Goal: Information Seeking & Learning: Learn about a topic

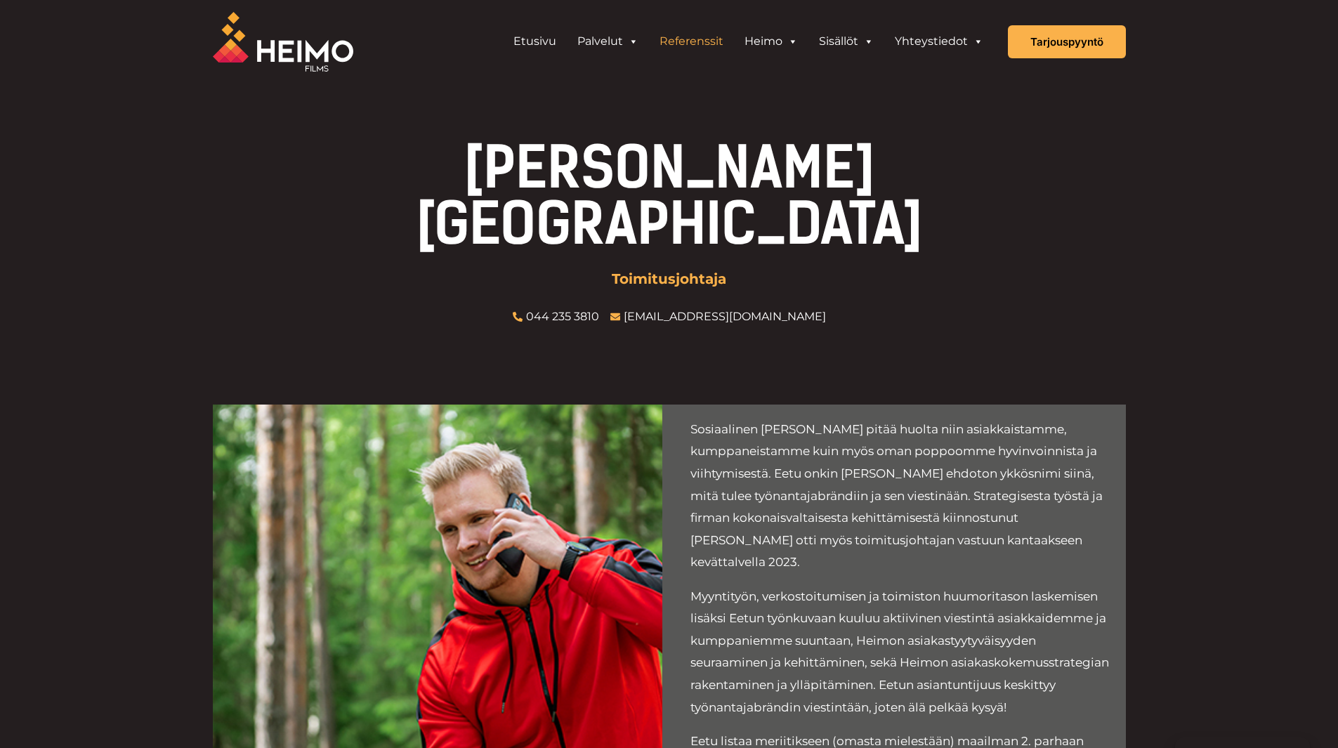
click at [687, 45] on link "Referenssit" at bounding box center [691, 41] width 85 height 28
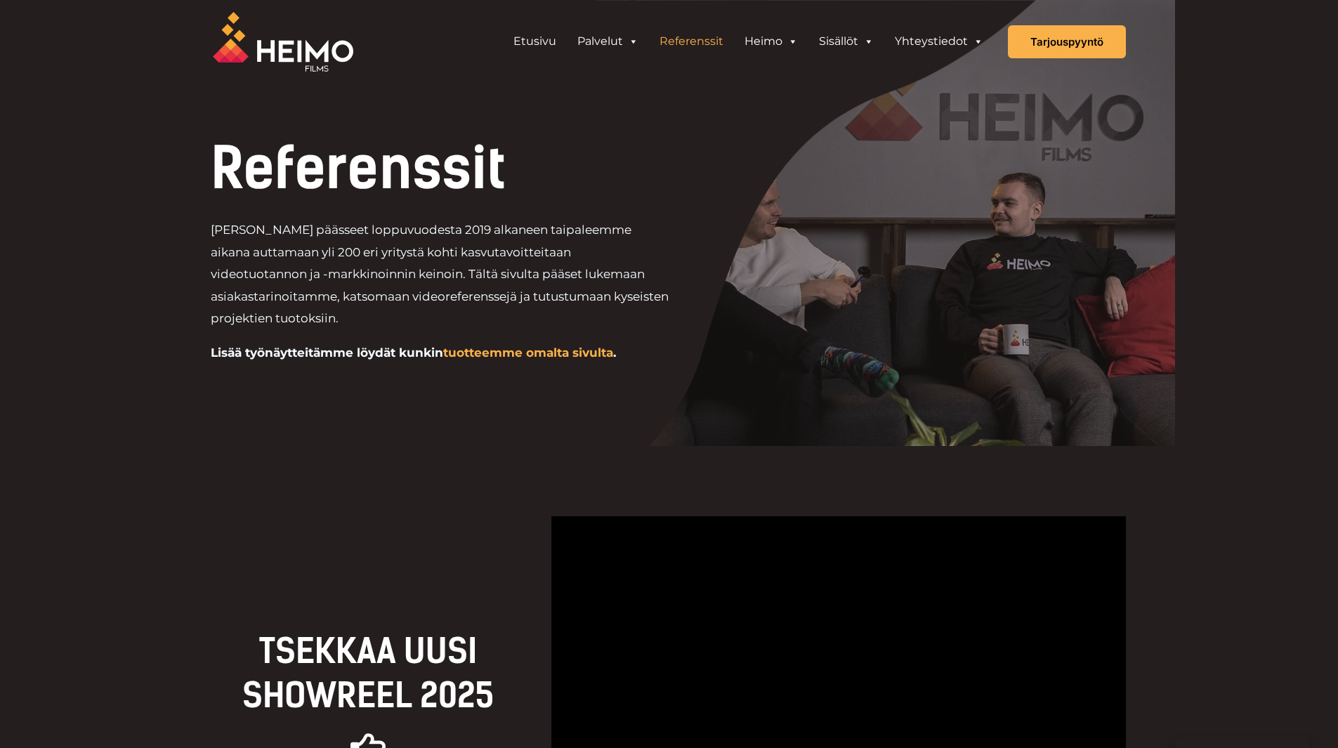
click at [245, 47] on img at bounding box center [283, 42] width 140 height 60
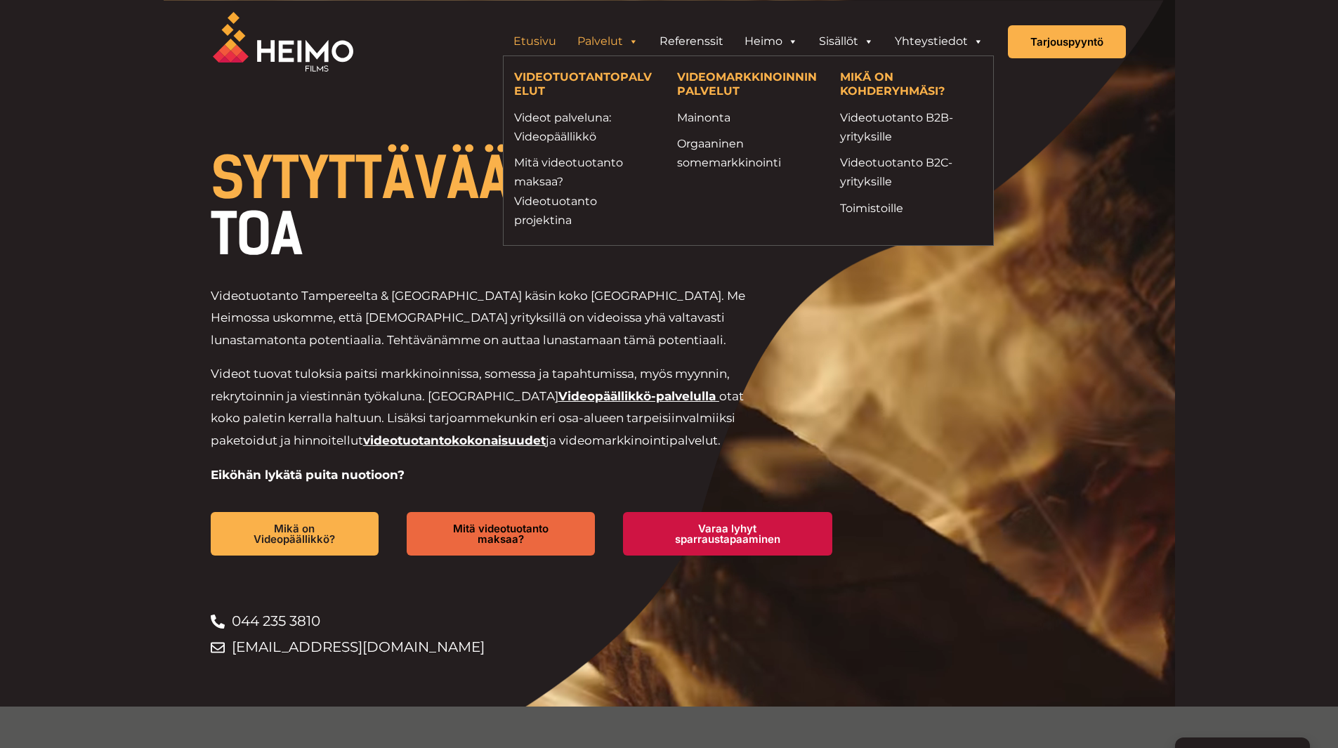
click at [619, 39] on link "Palvelut" at bounding box center [608, 41] width 82 height 28
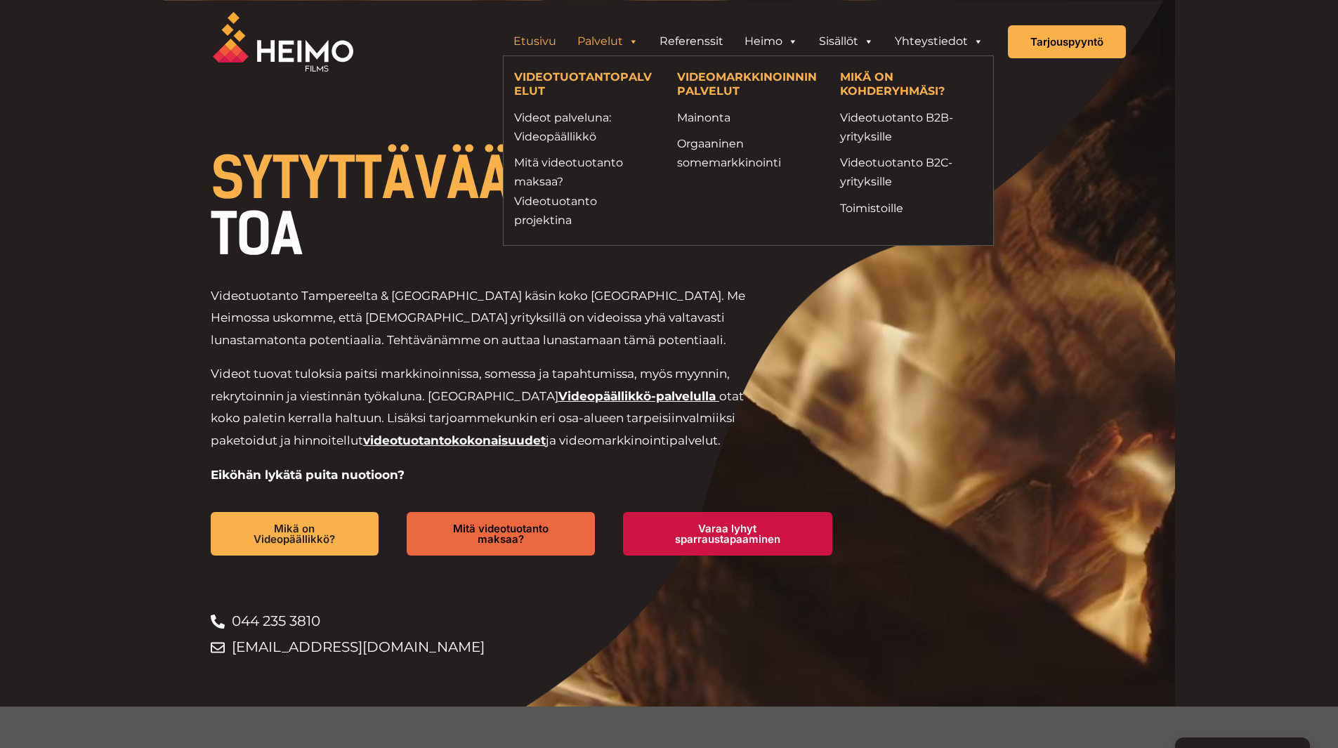
click at [594, 41] on link "Palvelut" at bounding box center [608, 41] width 82 height 28
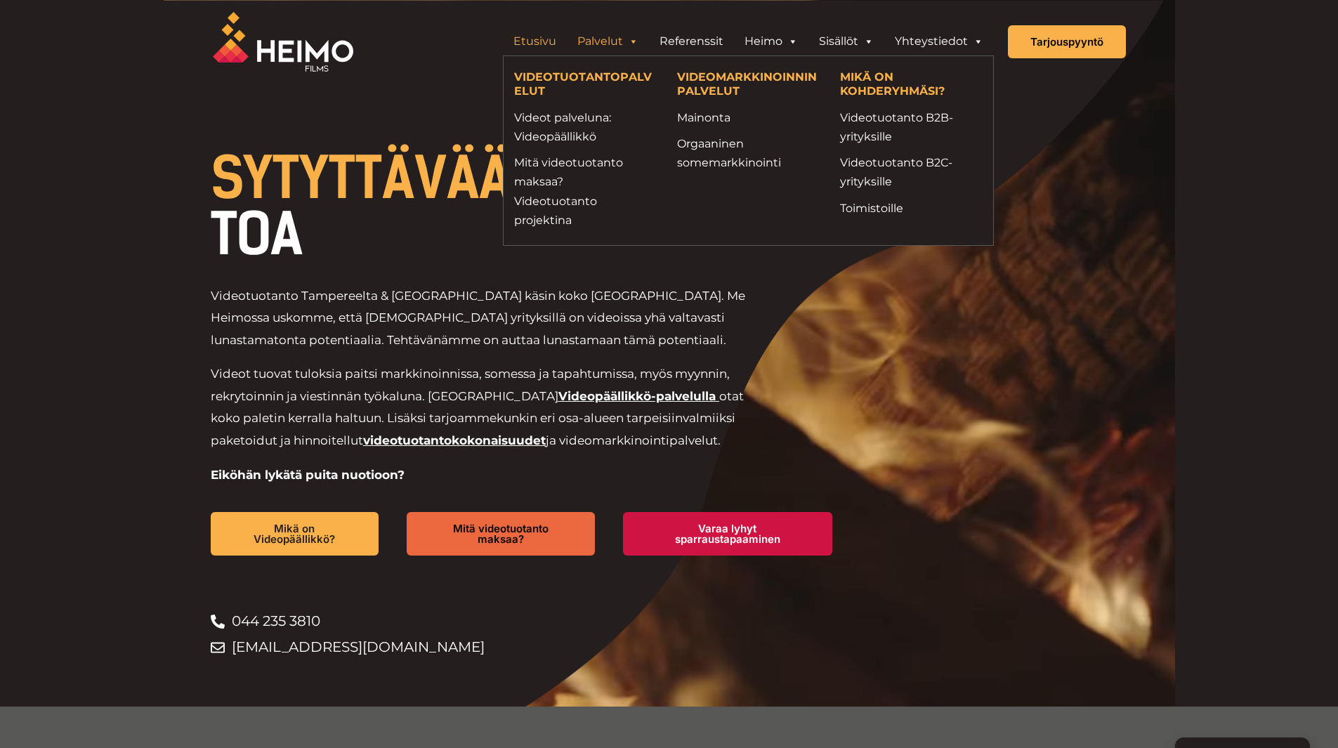
click at [594, 38] on link "Palvelut" at bounding box center [608, 41] width 82 height 28
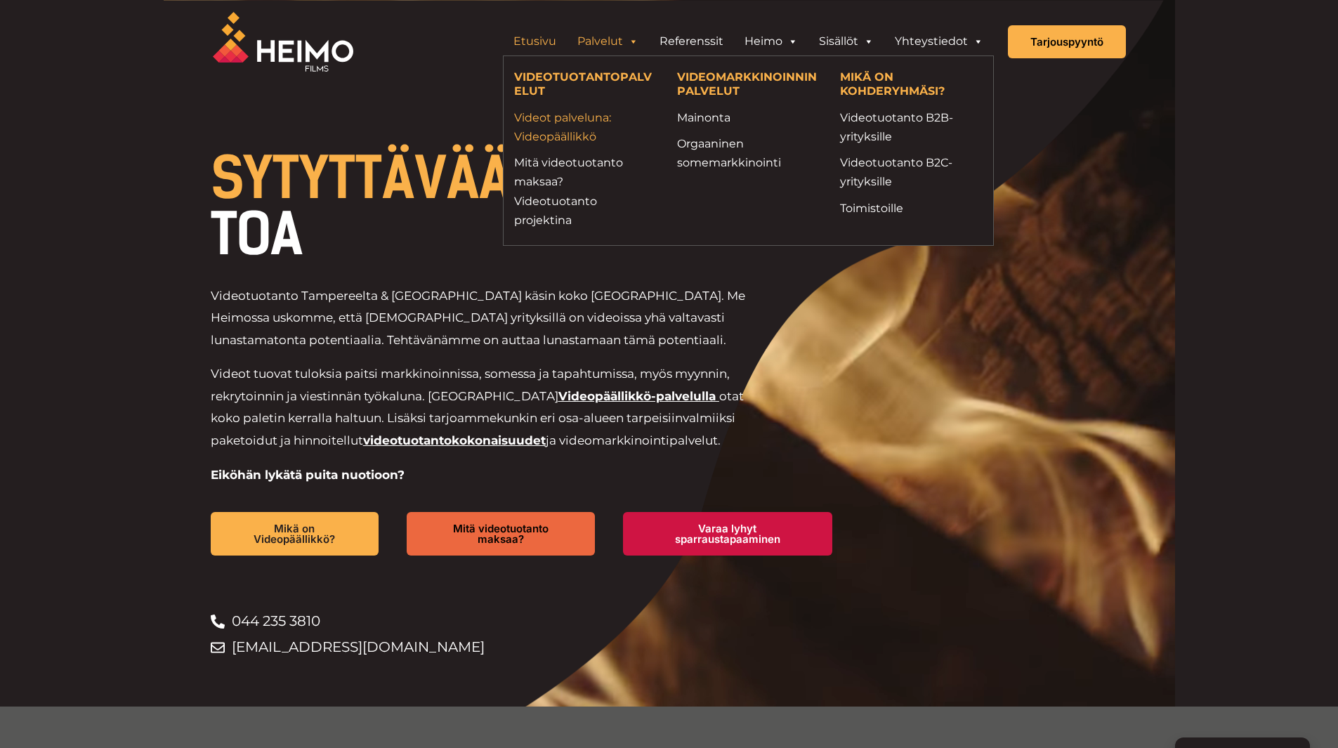
click at [565, 118] on link "Videot palveluna: Videopäällikkö" at bounding box center [585, 127] width 142 height 38
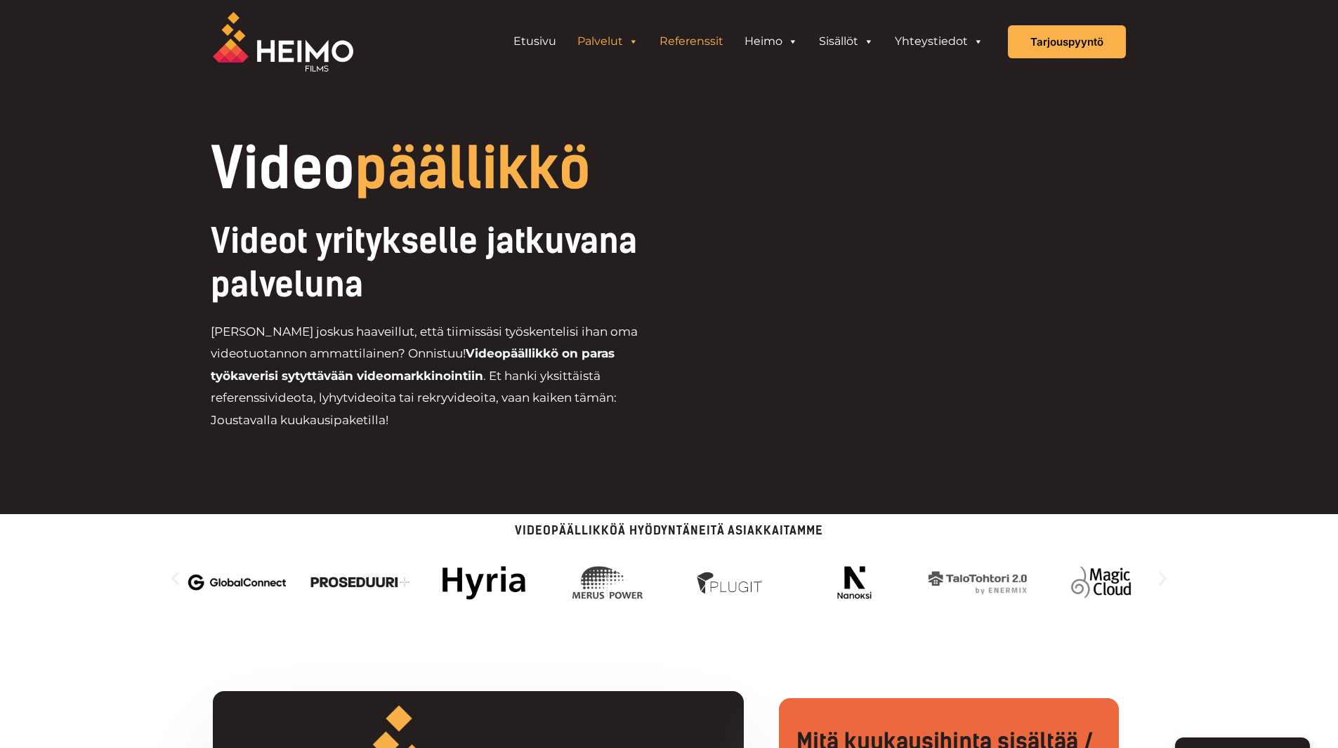
click at [692, 37] on link "Referenssit" at bounding box center [691, 41] width 85 height 28
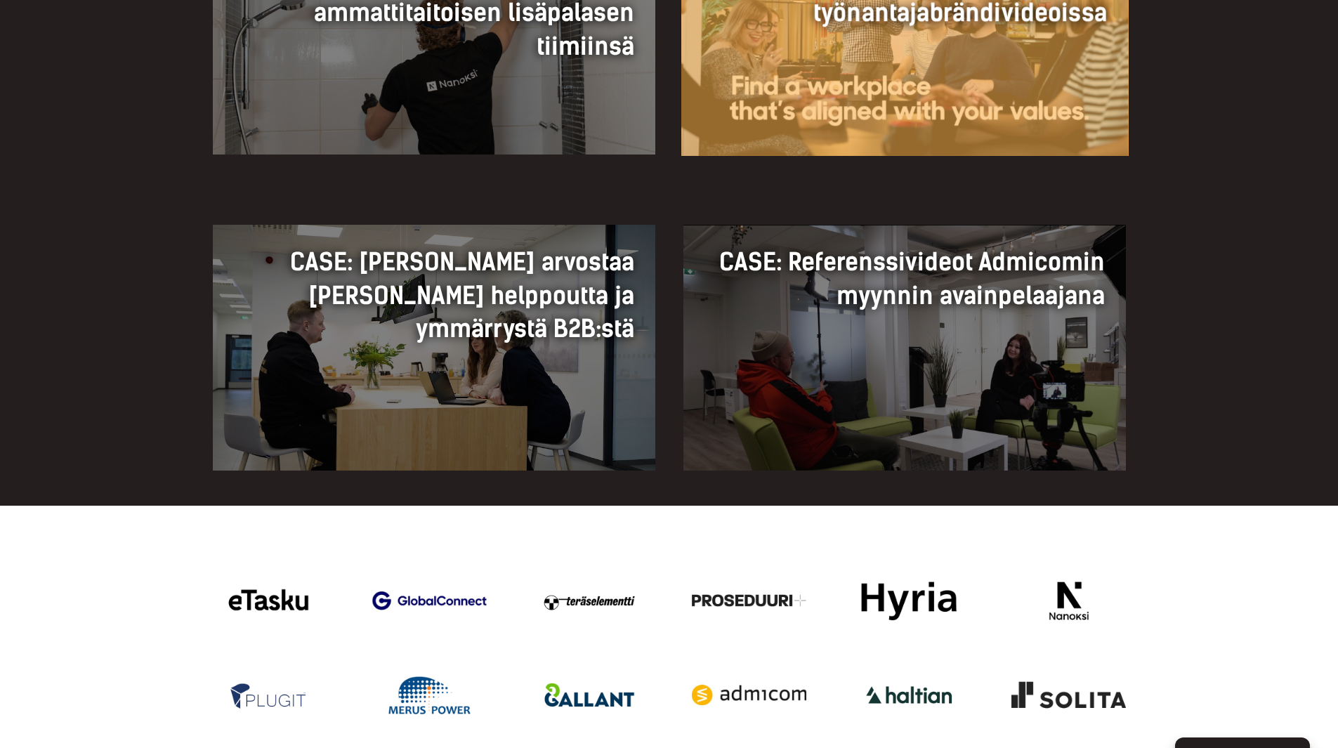
scroll to position [1475, 0]
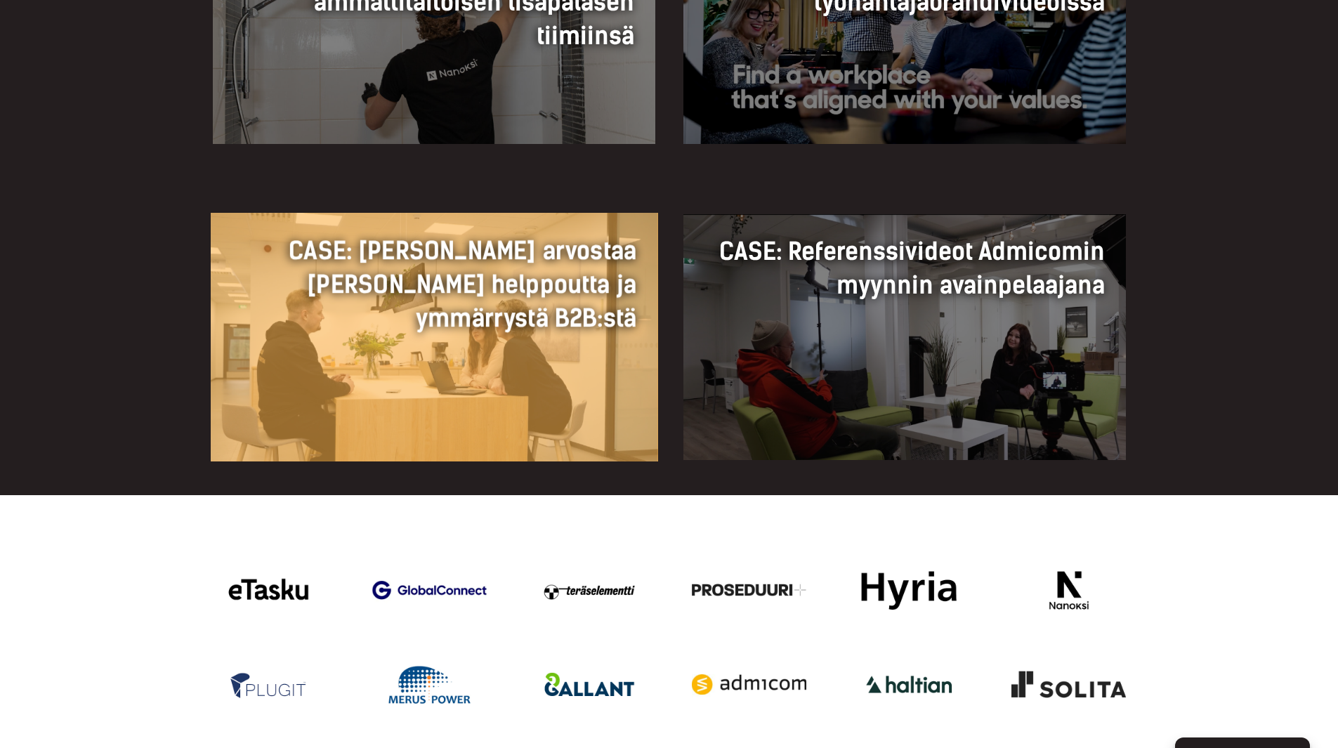
click at [568, 388] on link "CASE: Nokeval arvostaa Heimon helppoutta ja ymmärrystä B2B:stä CASE: Nokeval ar…" at bounding box center [433, 337] width 447 height 249
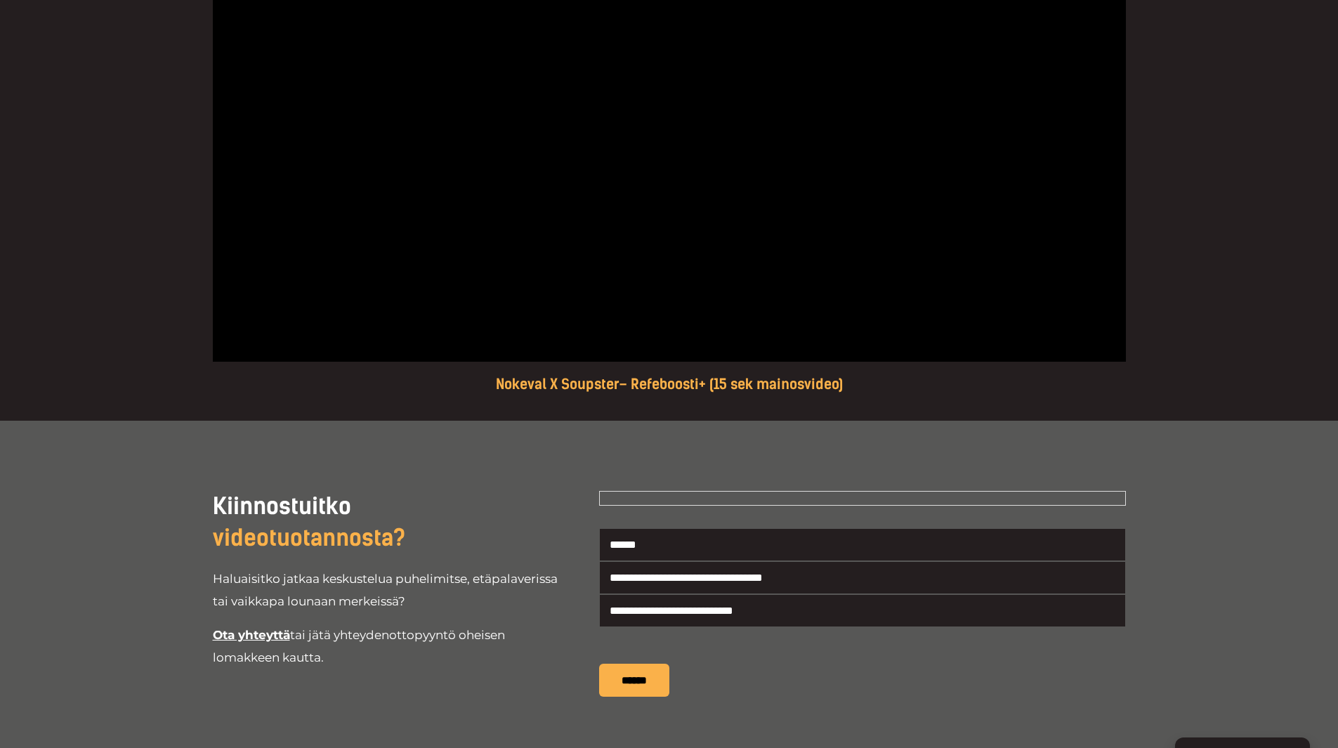
scroll to position [1897, 0]
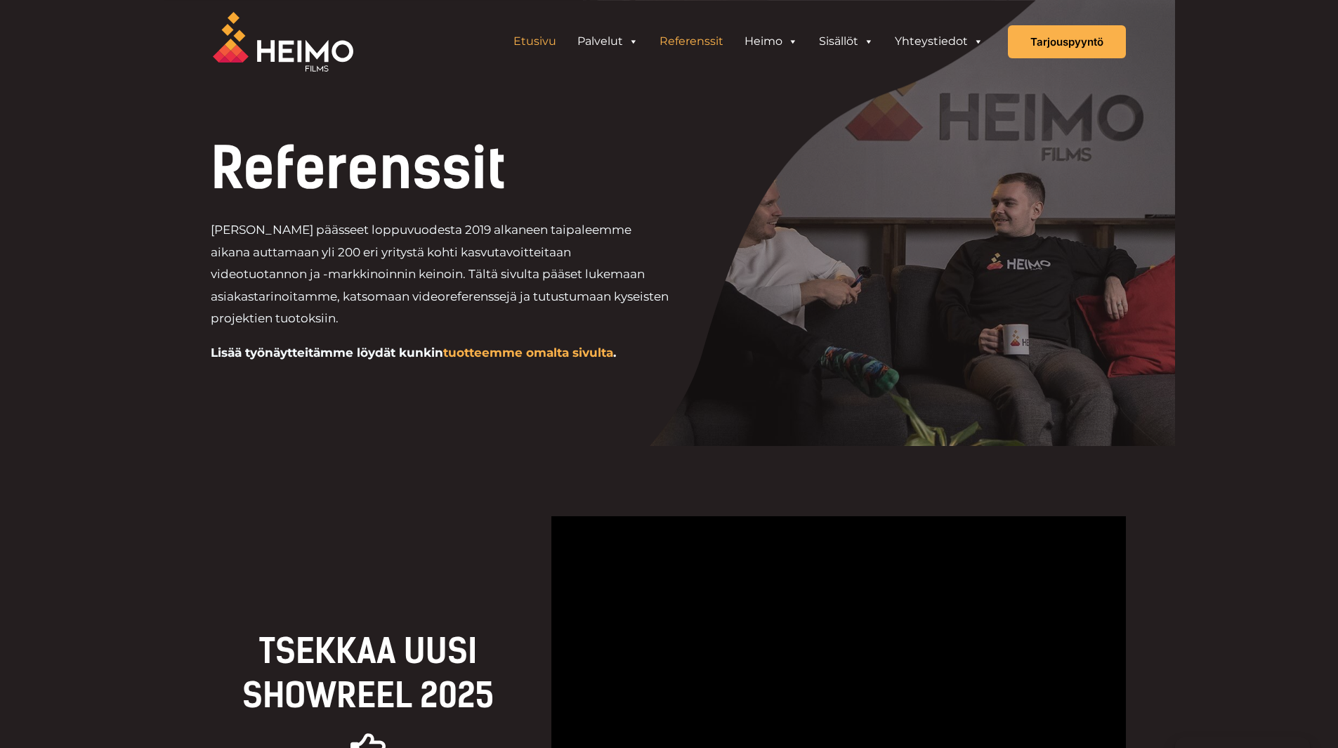
click at [544, 39] on link "Etusivu" at bounding box center [535, 41] width 64 height 28
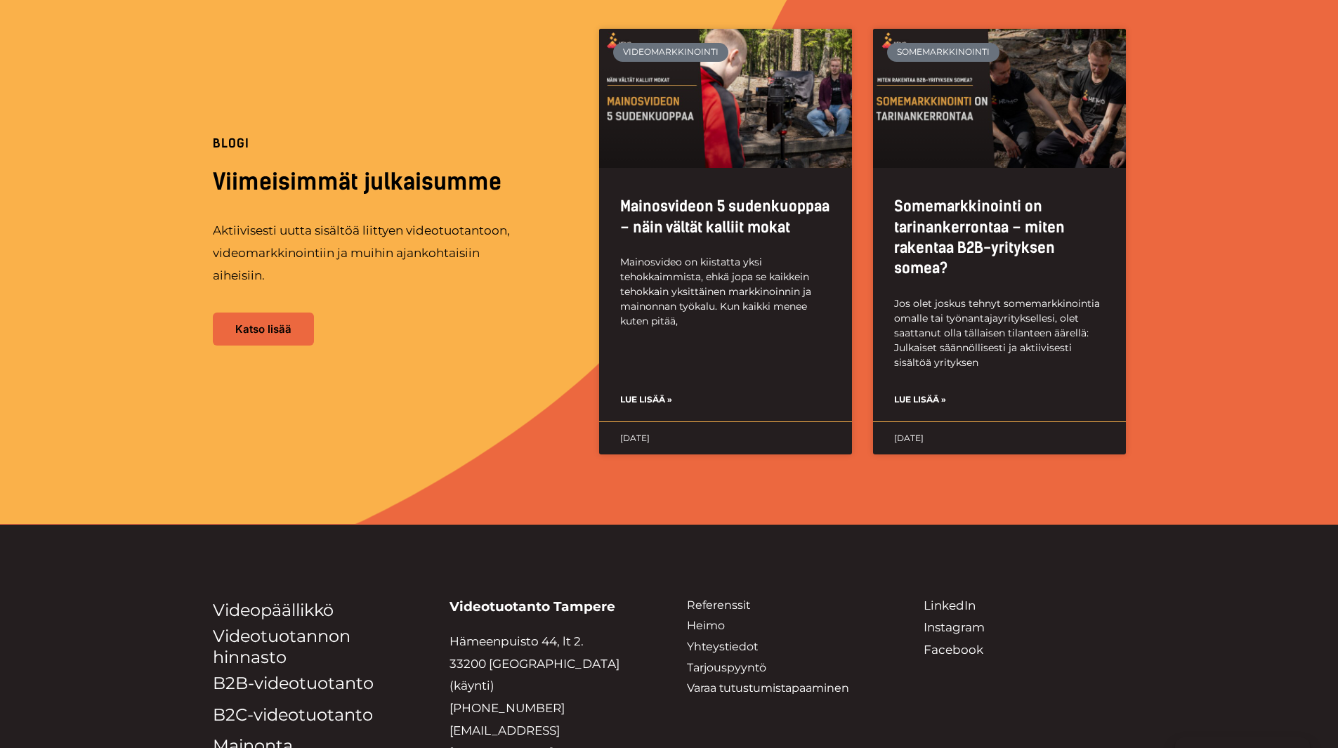
scroll to position [3402, 0]
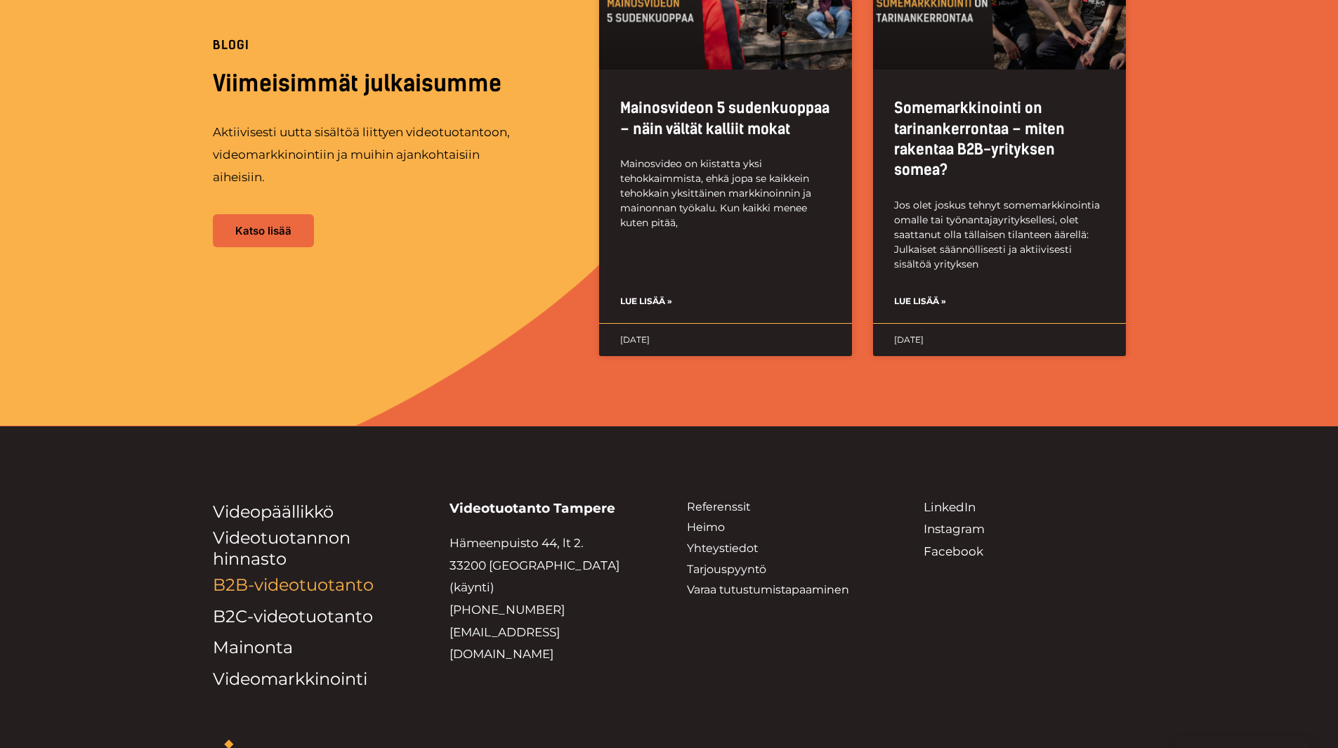
click at [269, 575] on link "B2B-videotuotanto" at bounding box center [293, 585] width 161 height 20
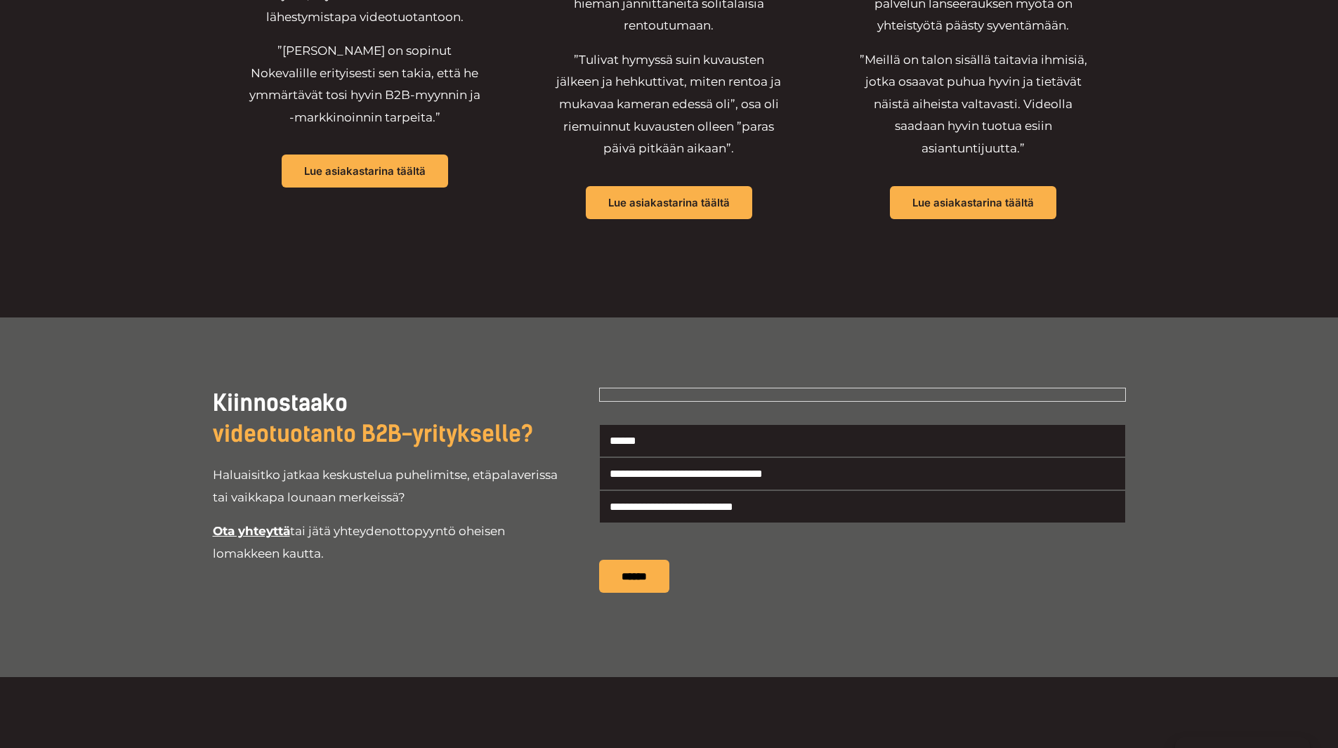
scroll to position [4354, 0]
